Goal: Task Accomplishment & Management: Manage account settings

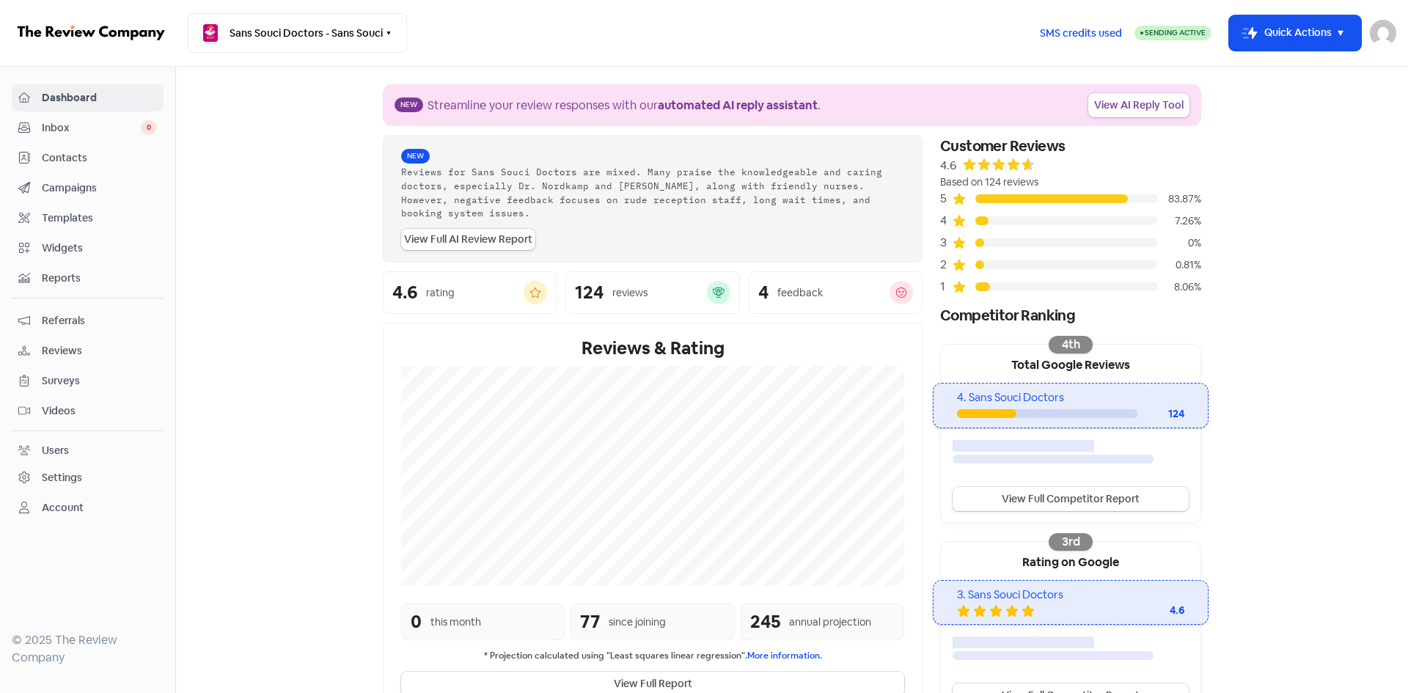
click at [56, 508] on div "Account" at bounding box center [63, 507] width 42 height 15
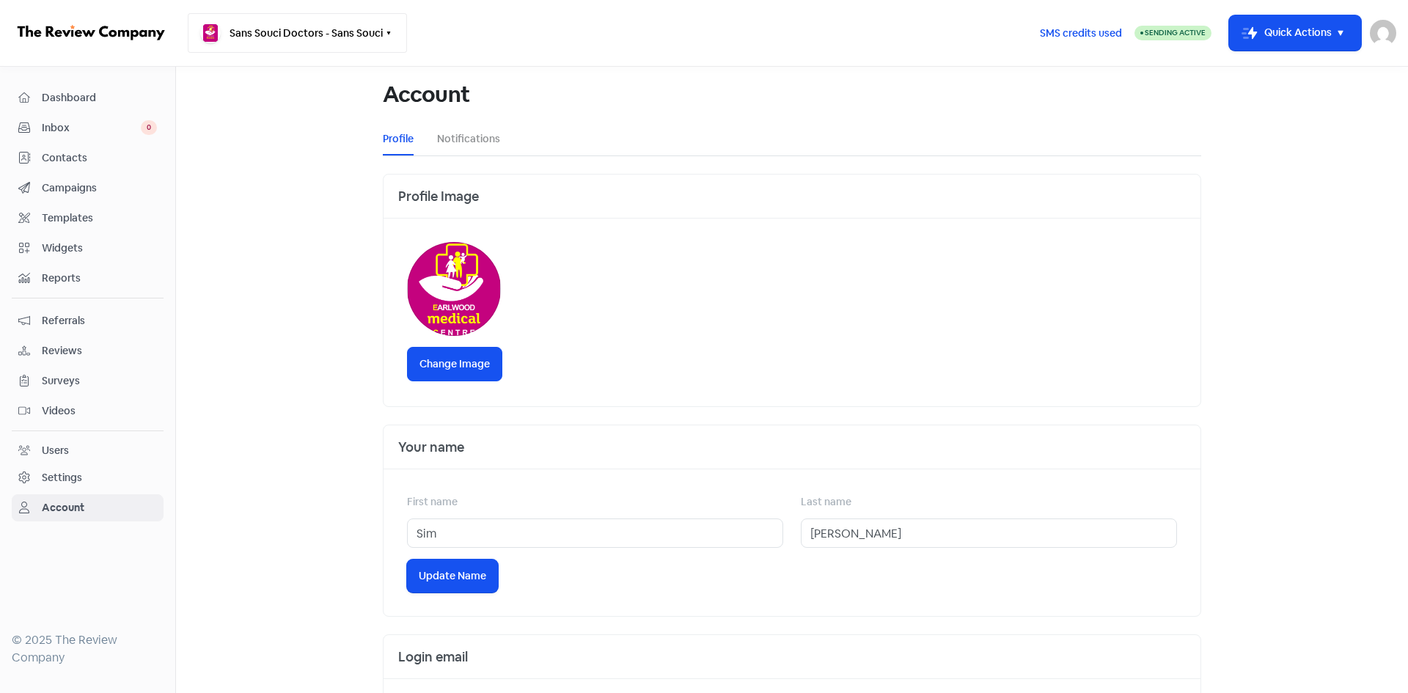
click at [355, 27] on button "Sans Souci Doctors - Sans Souci" at bounding box center [297, 33] width 219 height 40
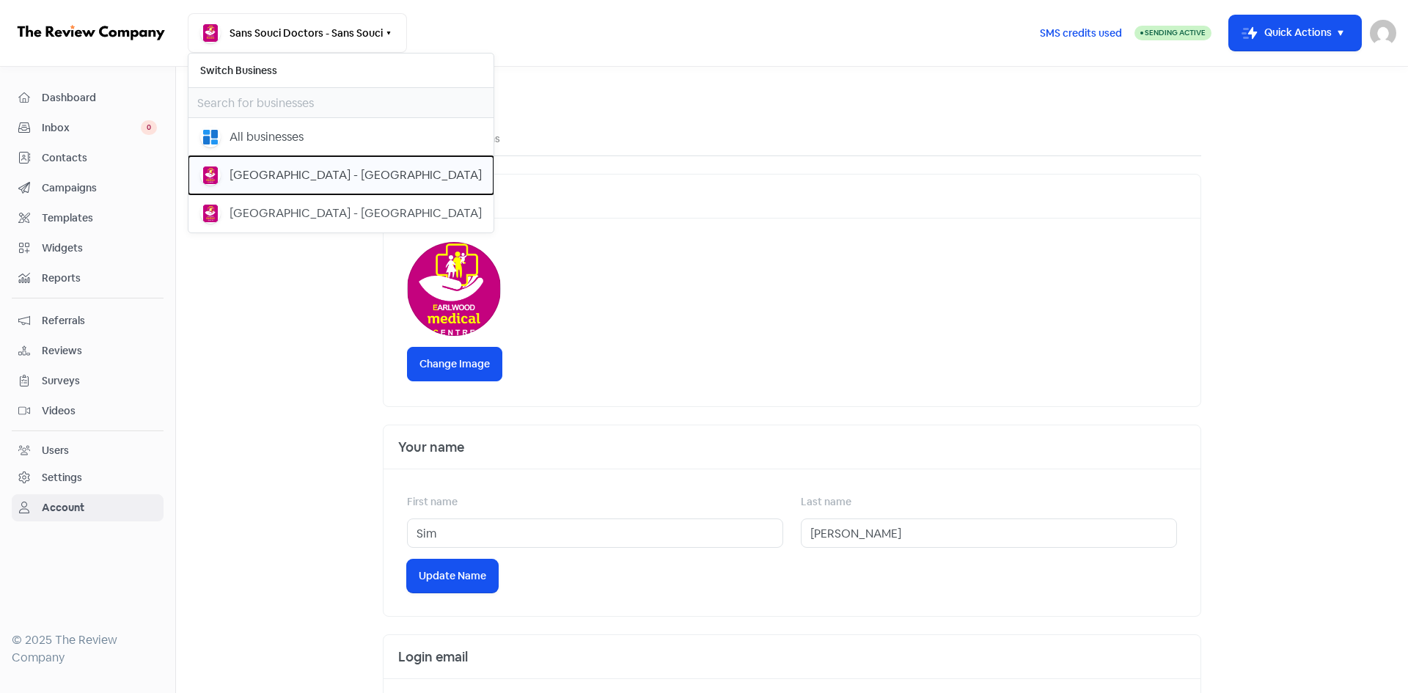
click at [255, 174] on div "[GEOGRAPHIC_DATA] - [GEOGRAPHIC_DATA]" at bounding box center [356, 175] width 252 height 18
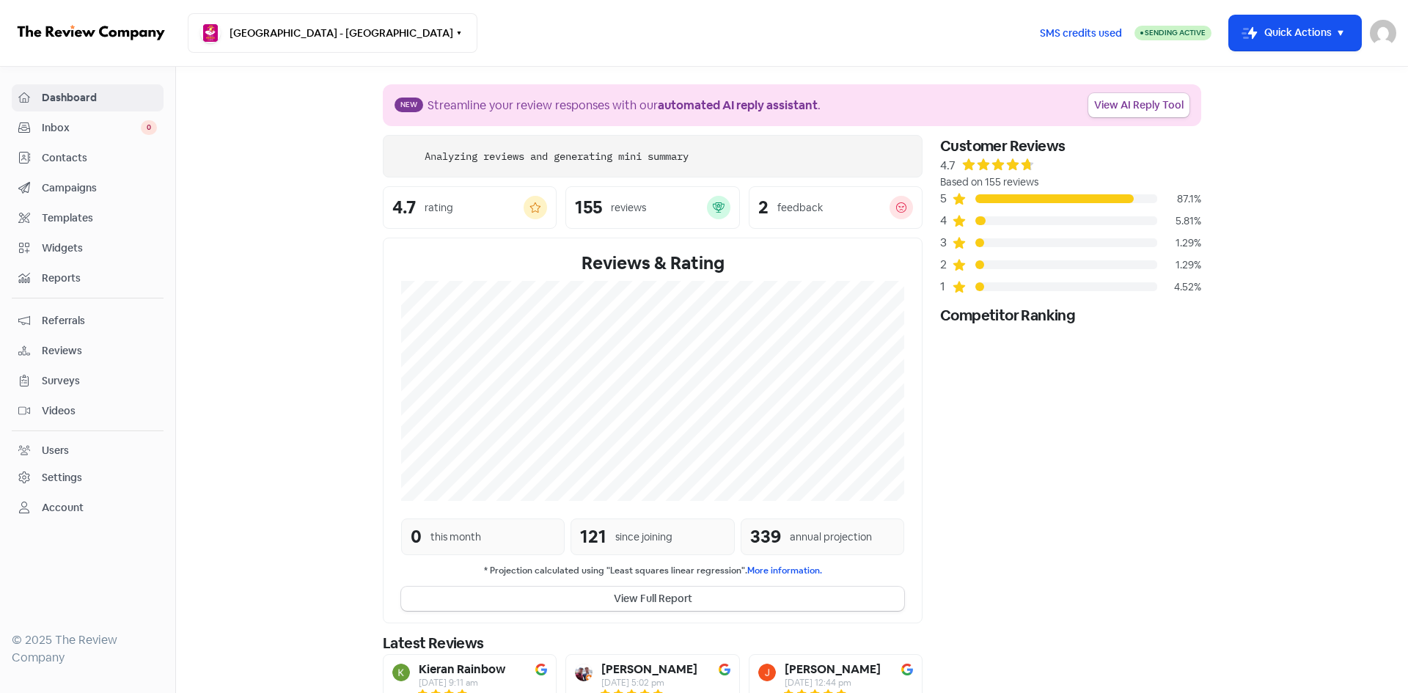
click at [74, 517] on link "Account" at bounding box center [88, 507] width 152 height 27
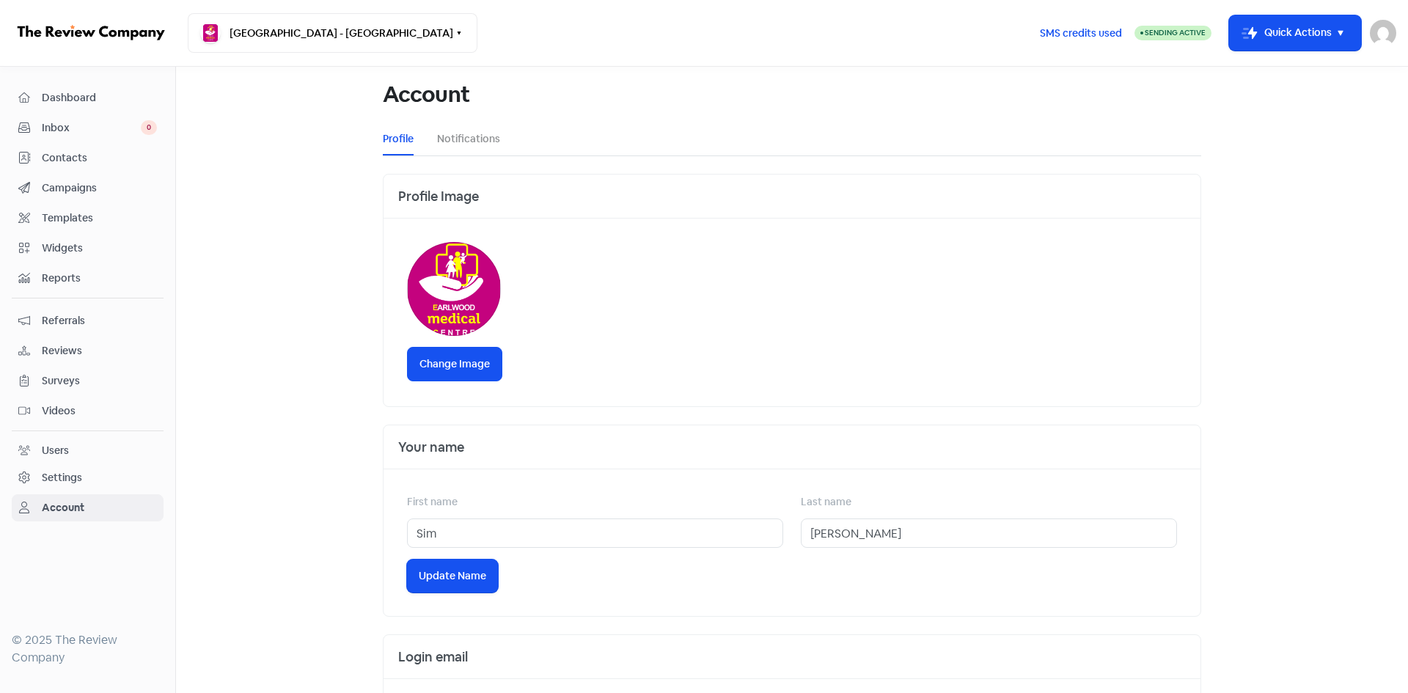
click at [62, 444] on div "Users" at bounding box center [55, 450] width 27 height 15
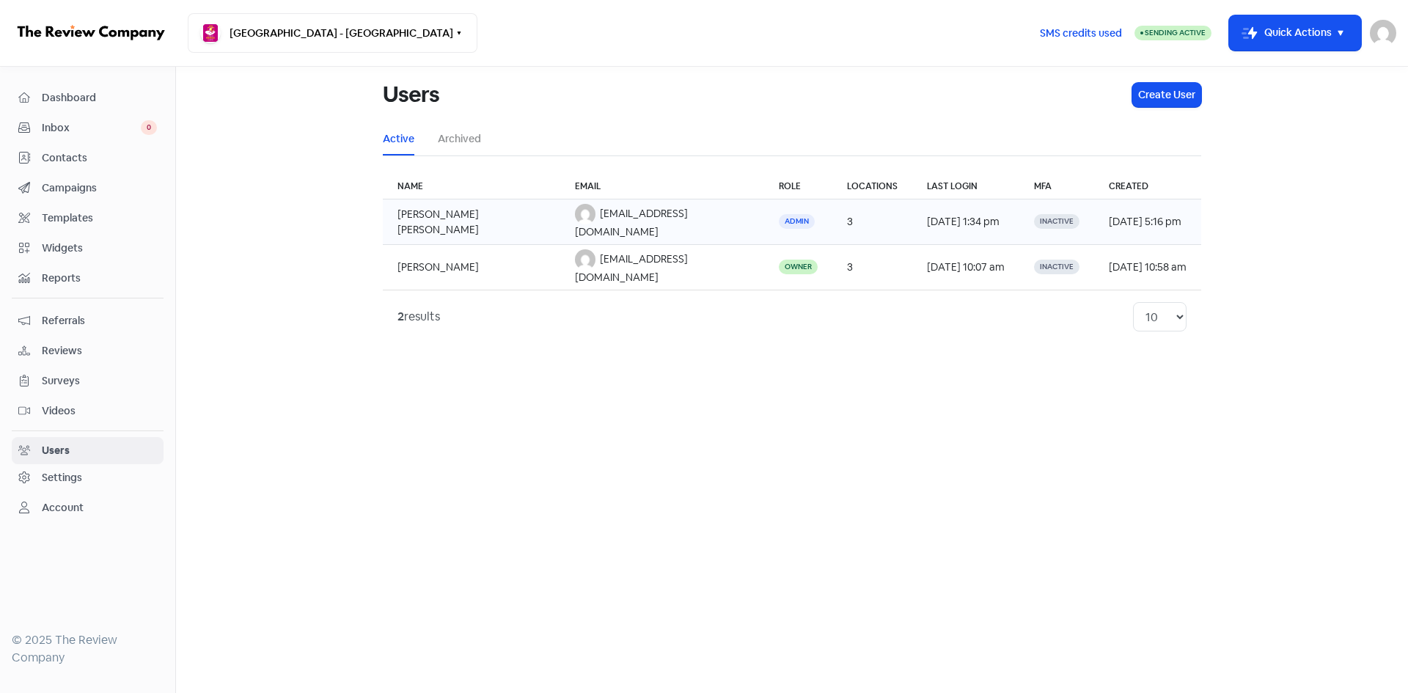
click at [472, 219] on td "Carolyn Evelyn" at bounding box center [471, 221] width 177 height 45
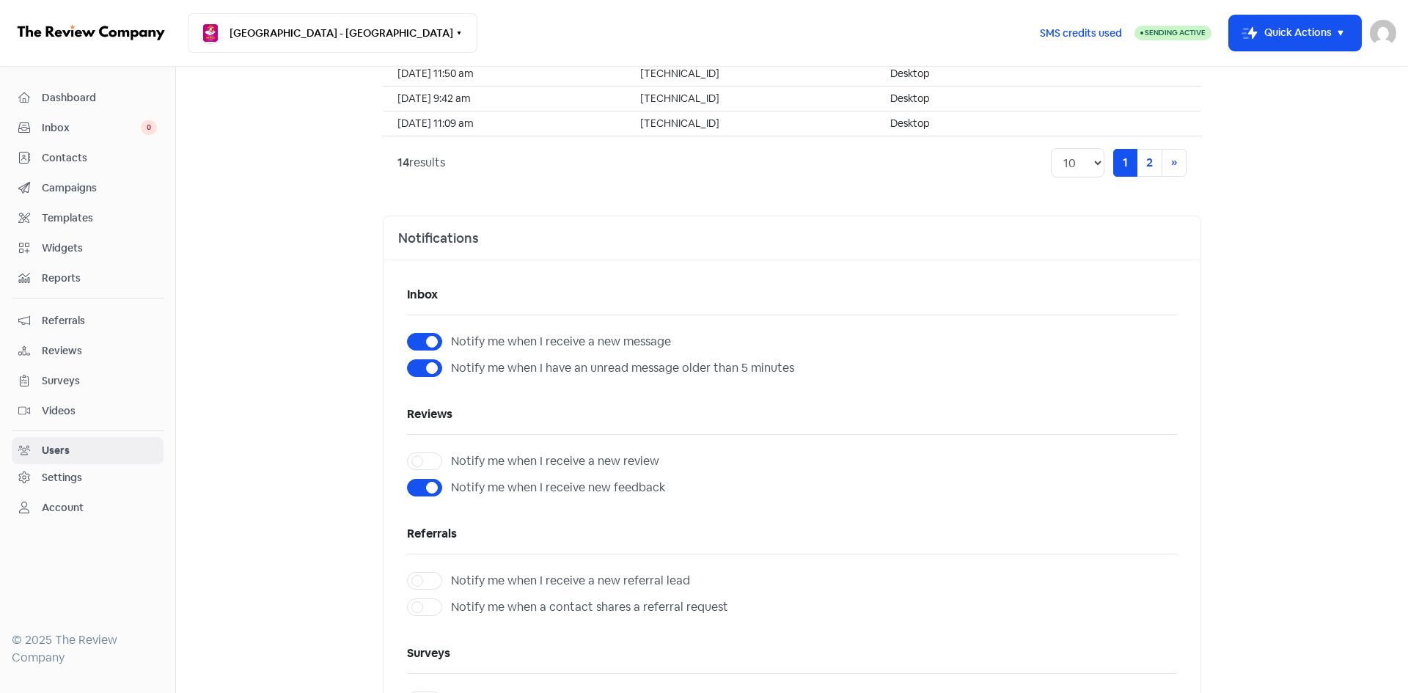
scroll to position [660, 0]
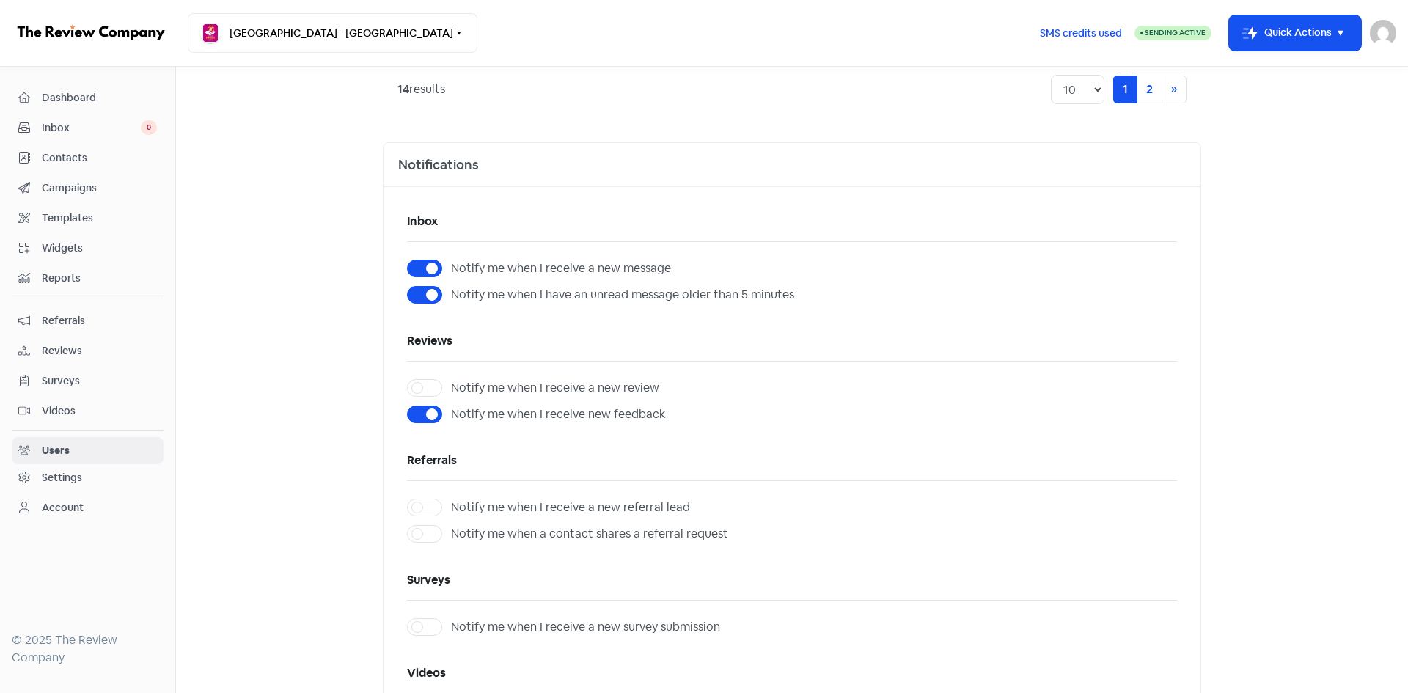
click at [451, 414] on label "Notify me when I receive new feedback" at bounding box center [558, 415] width 214 height 18
click at [451, 414] on input "Notify me when I receive new feedback" at bounding box center [456, 411] width 10 height 10
checkbox input "false"
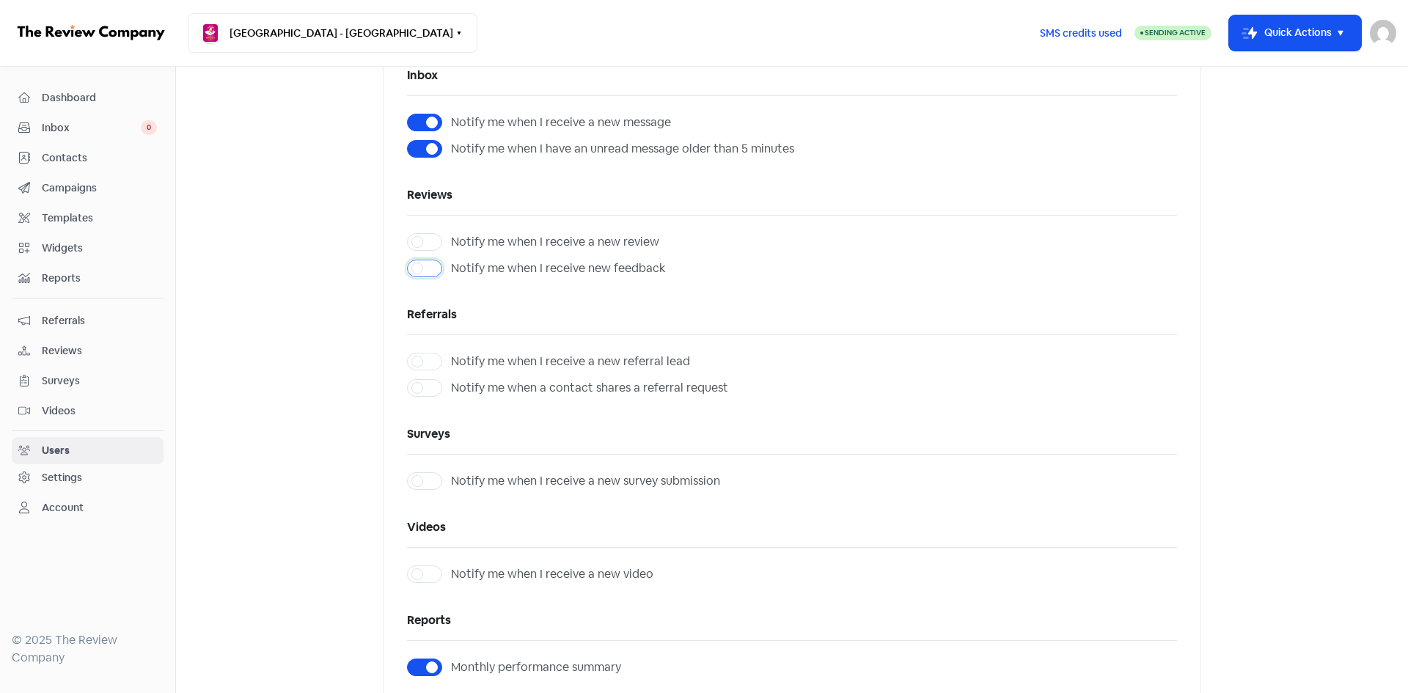
scroll to position [1079, 0]
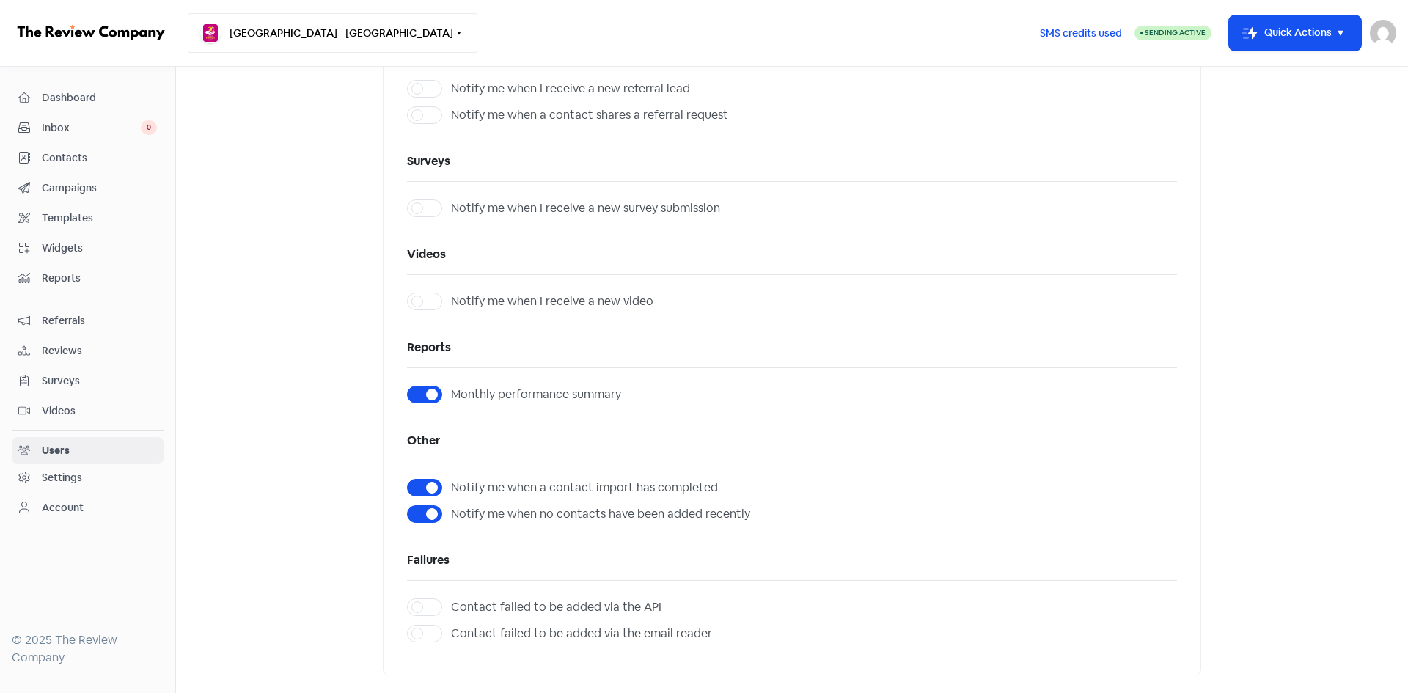
click at [312, 22] on button "[GEOGRAPHIC_DATA] - [GEOGRAPHIC_DATA]" at bounding box center [333, 33] width 290 height 40
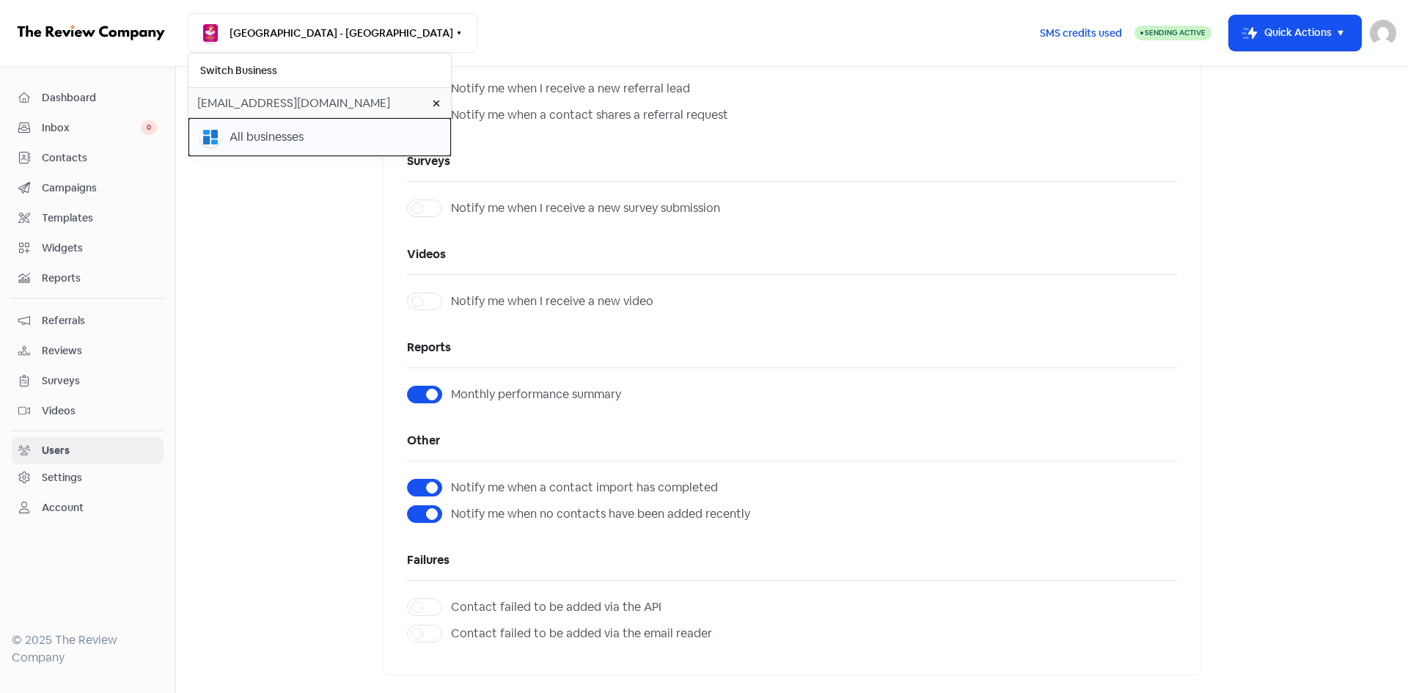
click at [246, 136] on div "All businesses" at bounding box center [267, 137] width 74 height 18
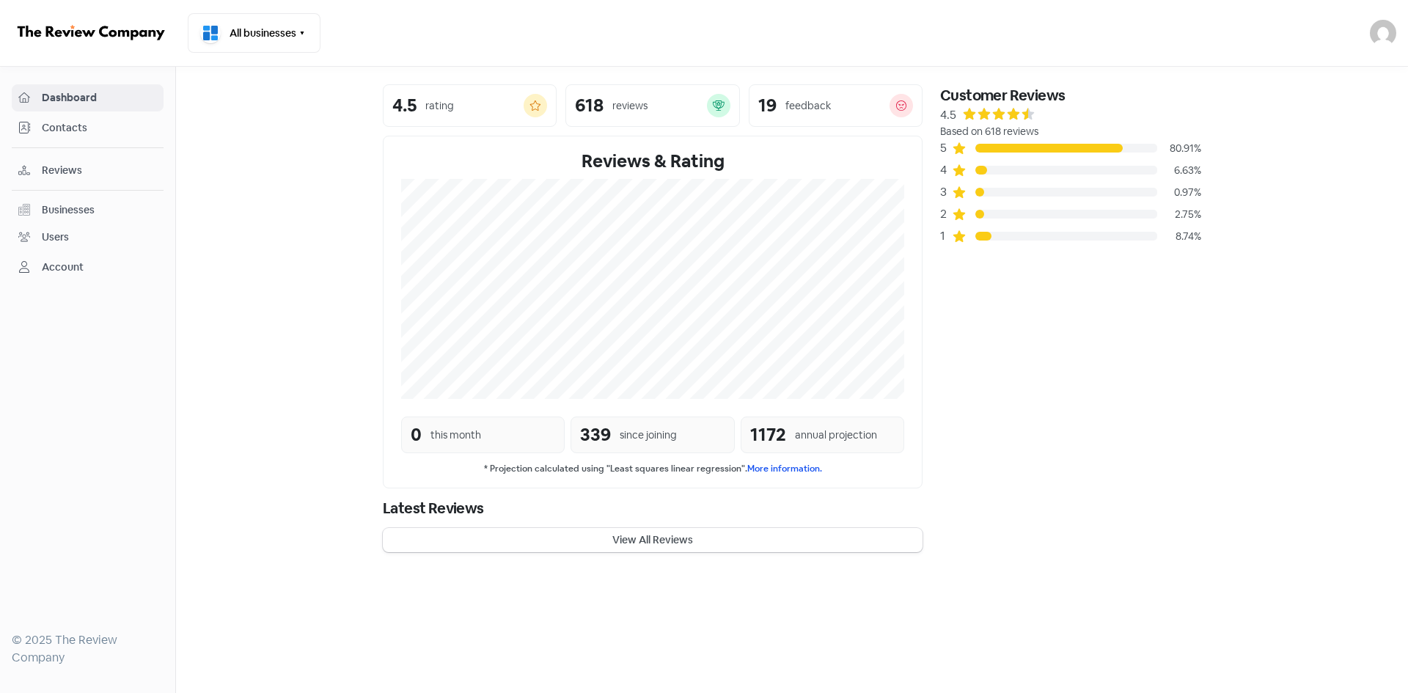
click at [304, 31] on icon "button" at bounding box center [302, 33] width 12 height 12
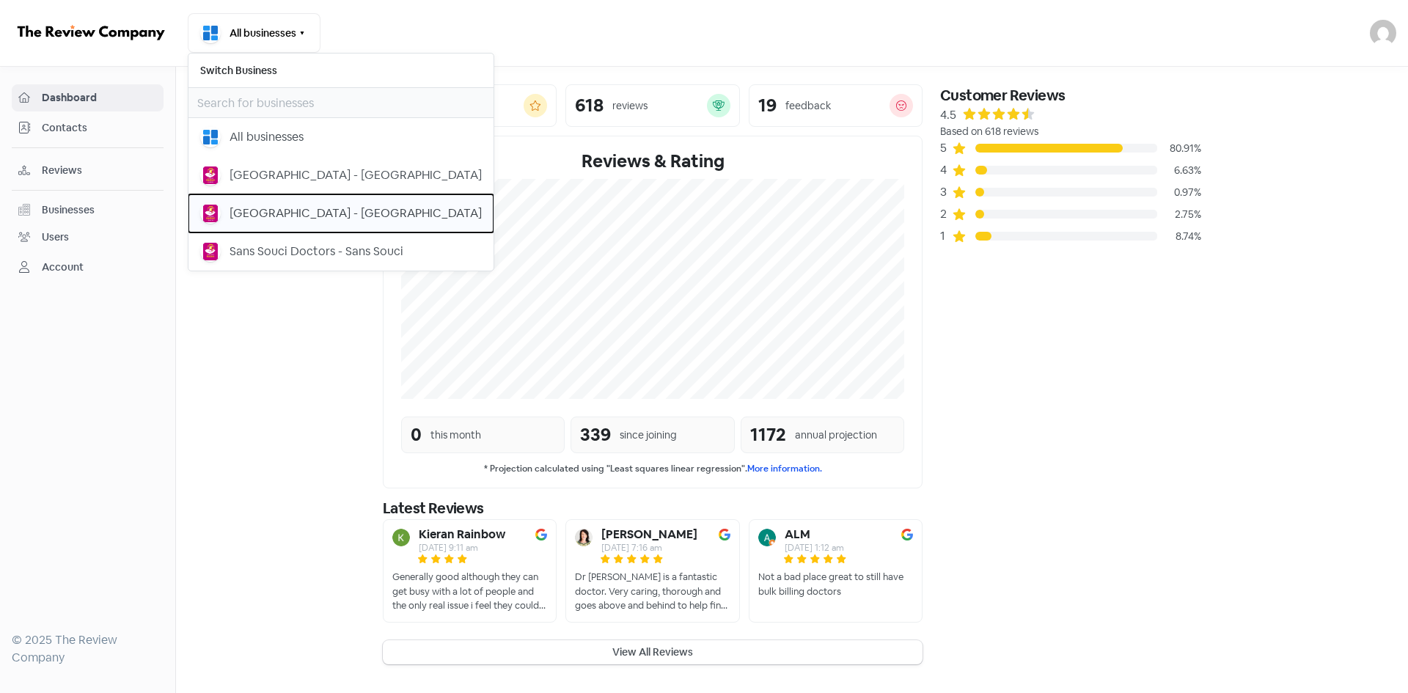
click at [254, 213] on div "[GEOGRAPHIC_DATA] - [GEOGRAPHIC_DATA]" at bounding box center [356, 214] width 252 height 18
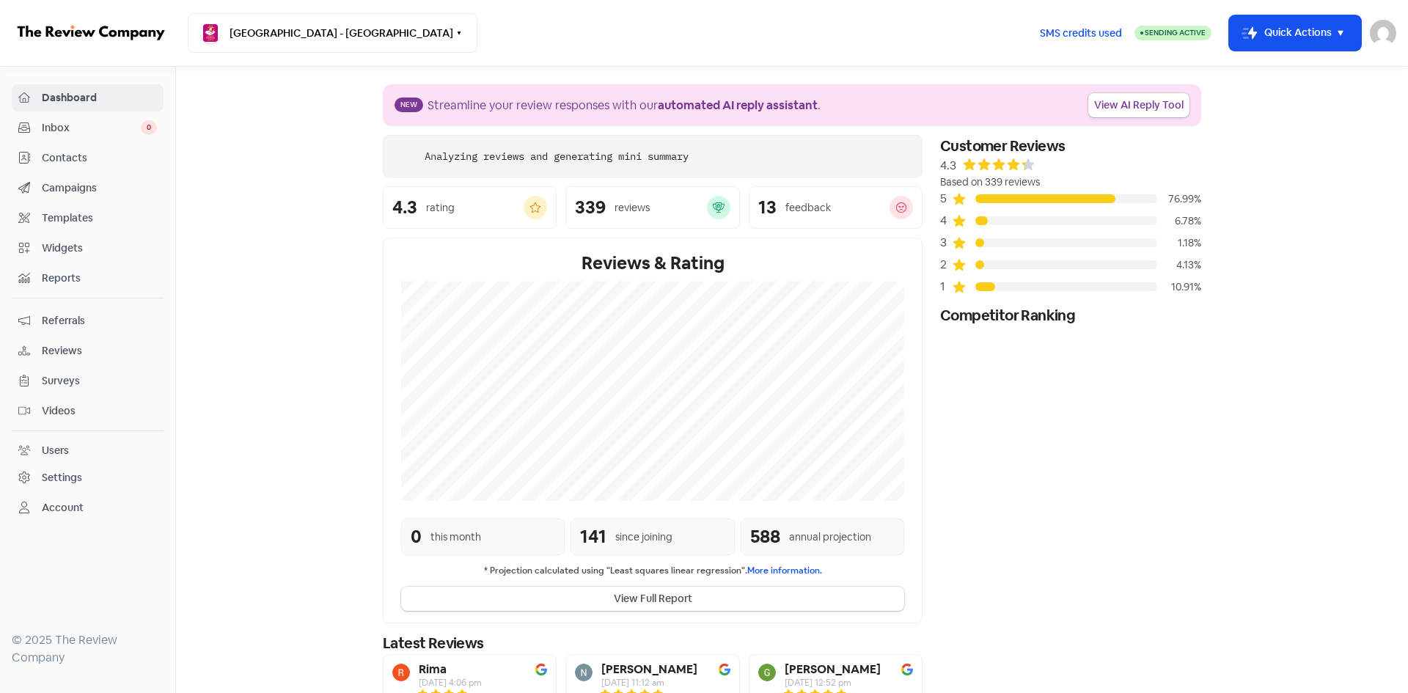
click at [290, 12] on nav "Earlwood Medical Centre - Earlwood Switch Business All businesses Bangor Medica…" at bounding box center [704, 33] width 1408 height 67
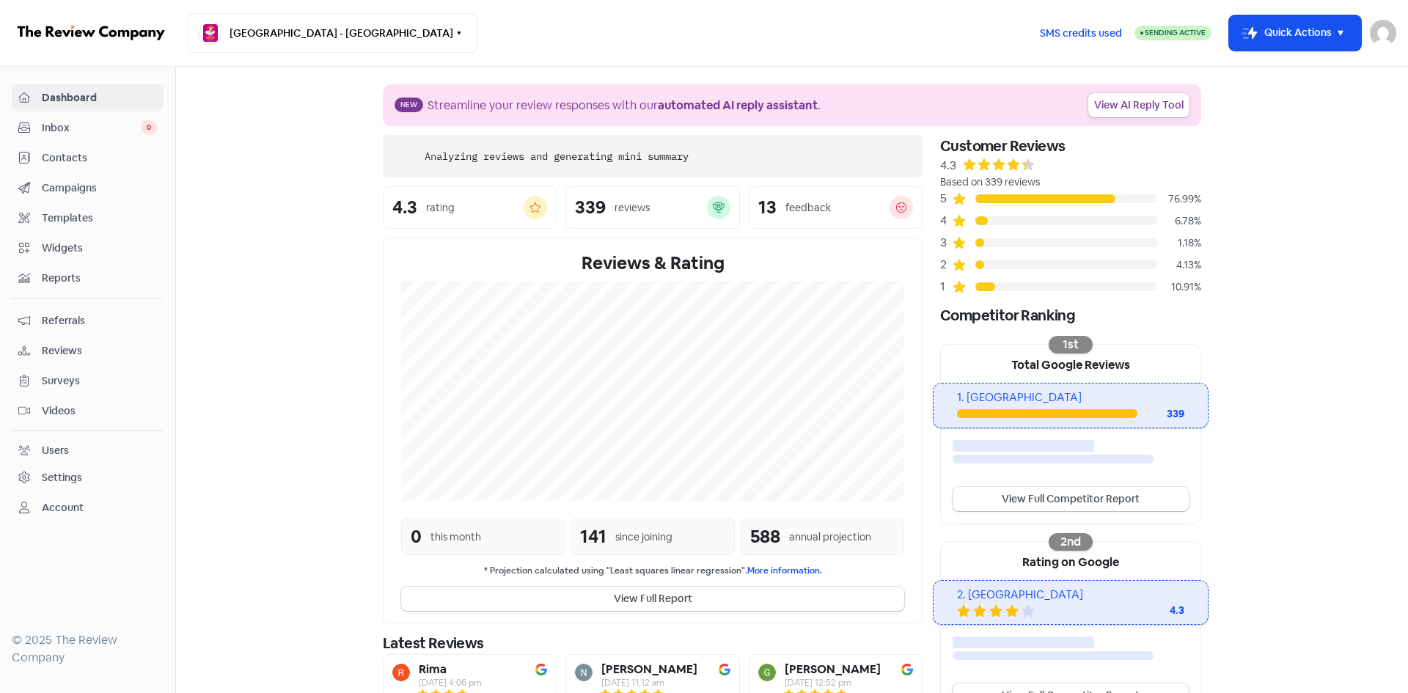
click at [56, 452] on div "Users" at bounding box center [55, 450] width 27 height 15
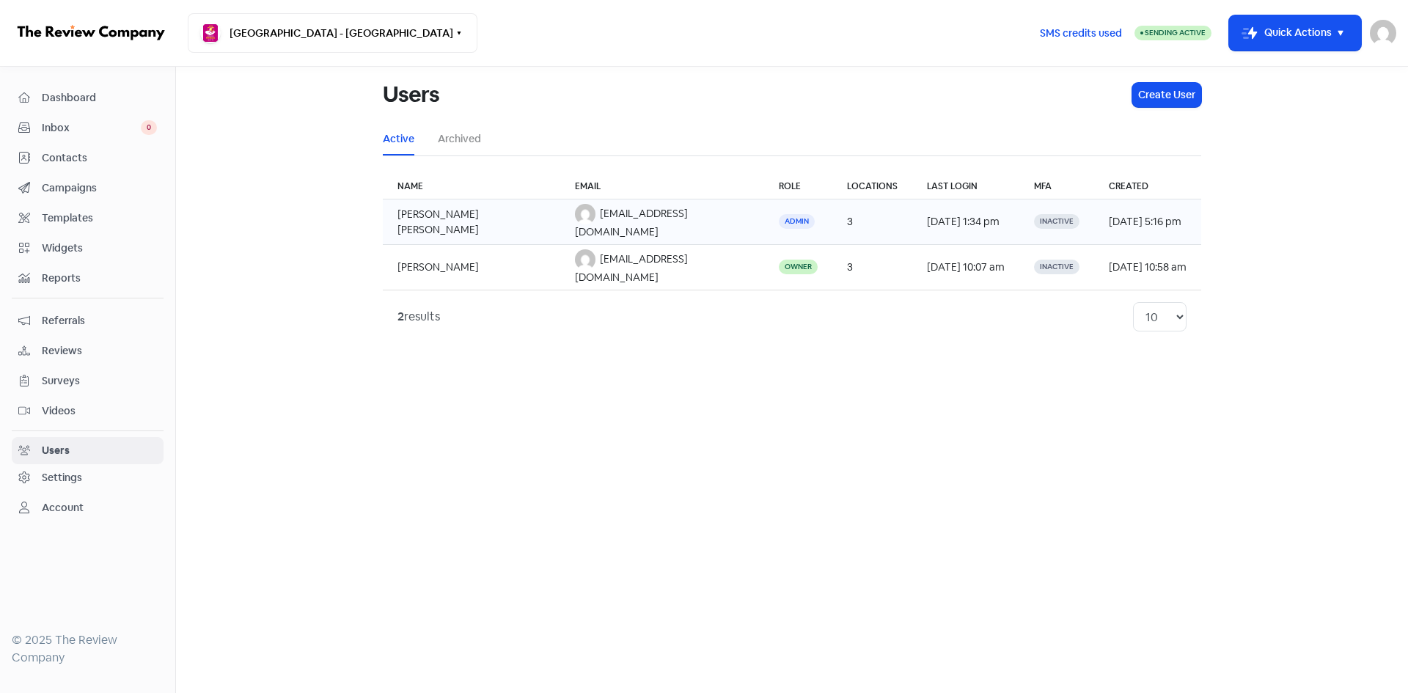
click at [454, 211] on td "Carolyn Evelyn" at bounding box center [471, 221] width 177 height 45
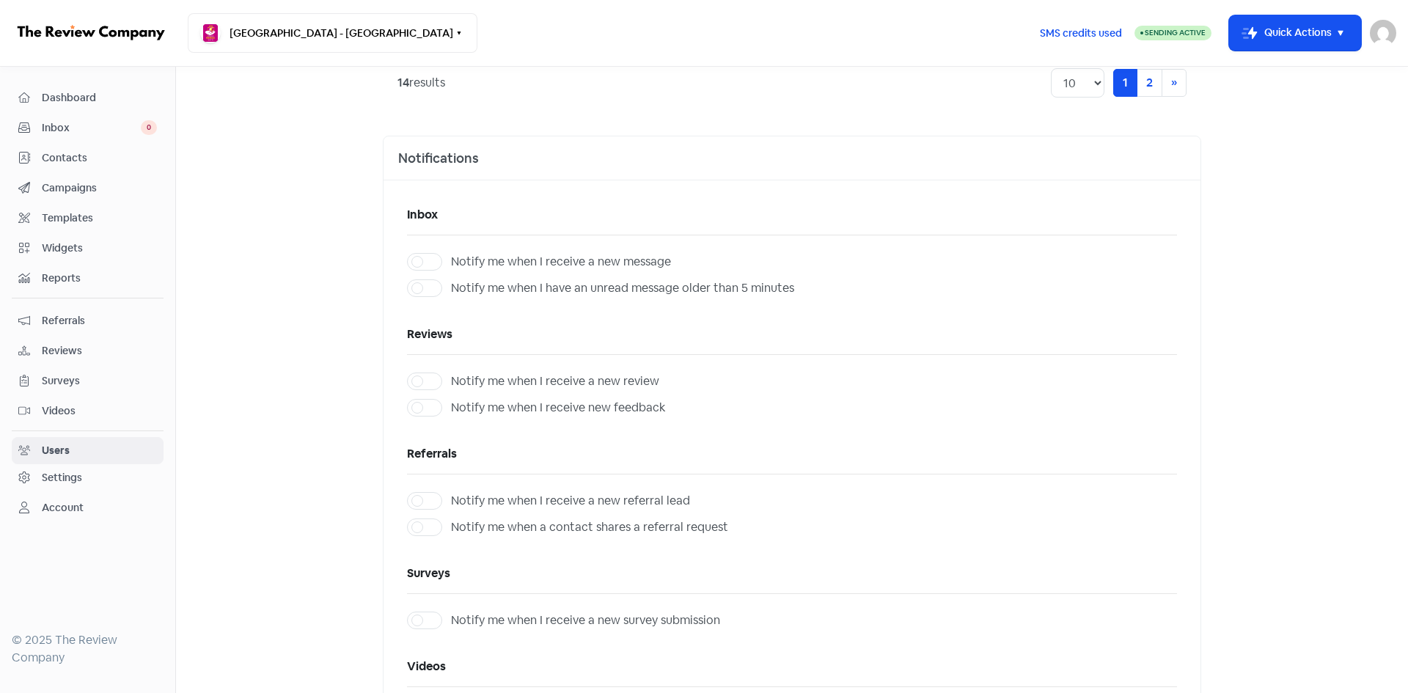
scroll to position [733, 0]
